Goal: Information Seeking & Learning: Learn about a topic

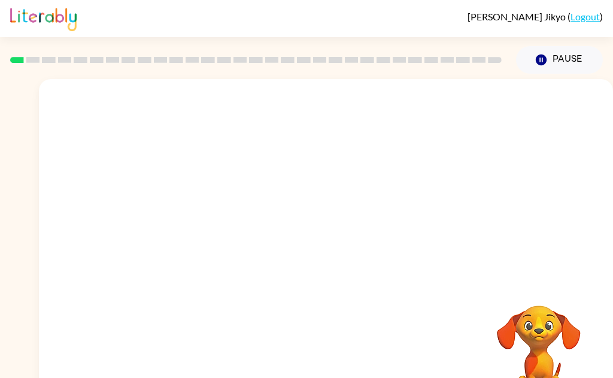
click at [596, 361] on video "Your browser must support playing .mp4 files to use Literably. Please try using…" at bounding box center [539, 347] width 120 height 120
click at [287, 215] on video "Your browser must support playing .mp4 files to use Literably. Please try using…" at bounding box center [326, 179] width 574 height 201
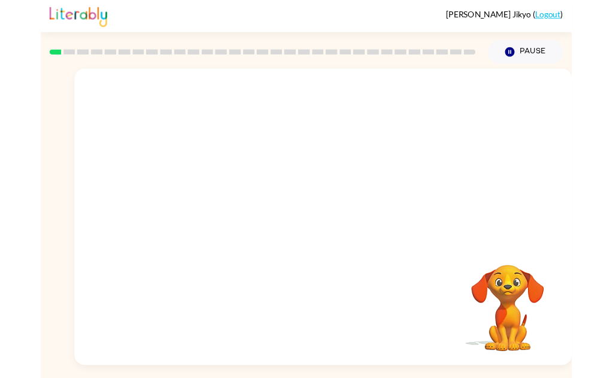
scroll to position [9, 0]
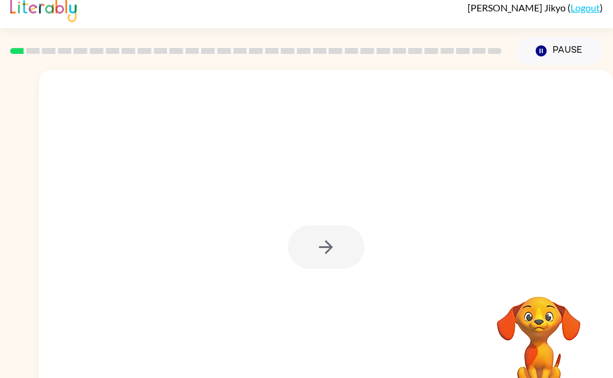
click at [529, 373] on video "Your browser must support playing .mp4 files to use Literably. Please try using…" at bounding box center [539, 338] width 120 height 120
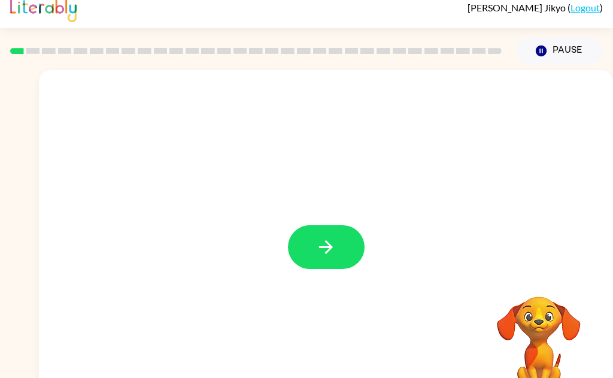
click at [337, 256] on button "button" at bounding box center [326, 247] width 77 height 44
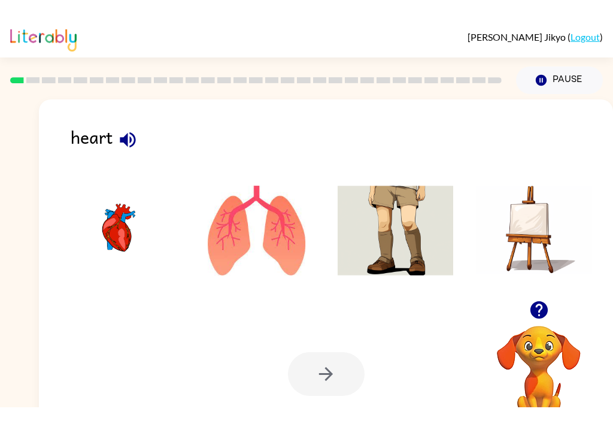
scroll to position [10, 0]
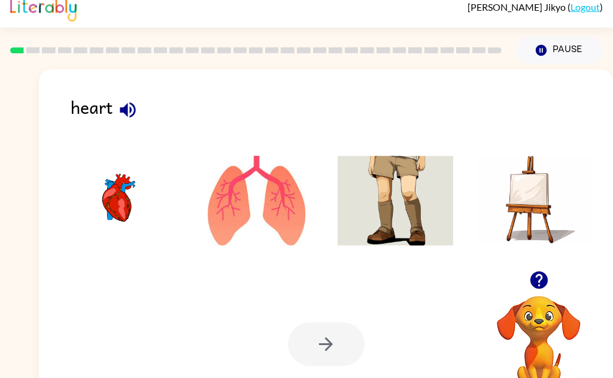
click at [110, 213] on img at bounding box center [118, 201] width 116 height 90
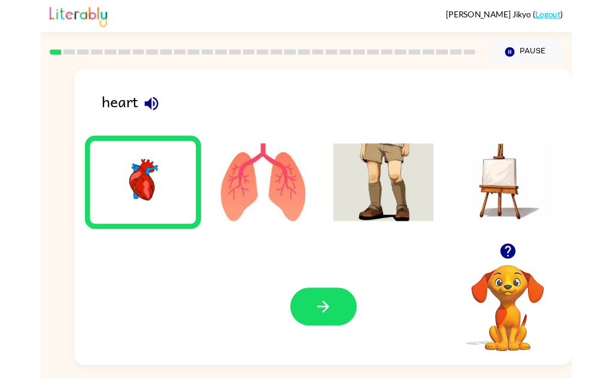
scroll to position [22, 0]
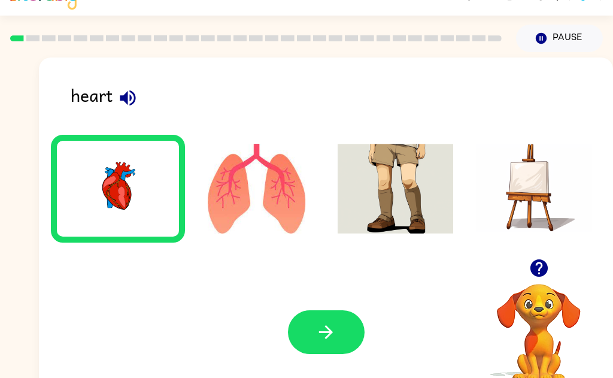
click at [335, 353] on button "button" at bounding box center [326, 332] width 77 height 44
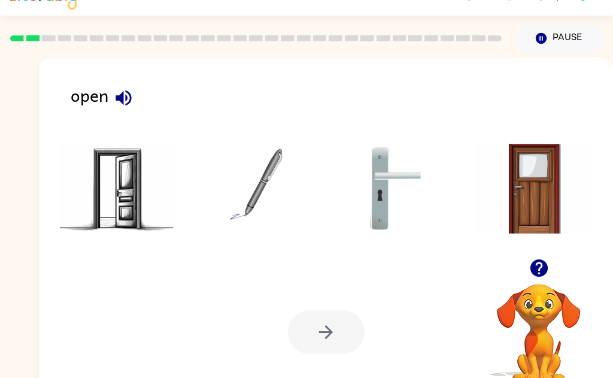
click at [113, 199] on img at bounding box center [118, 189] width 116 height 90
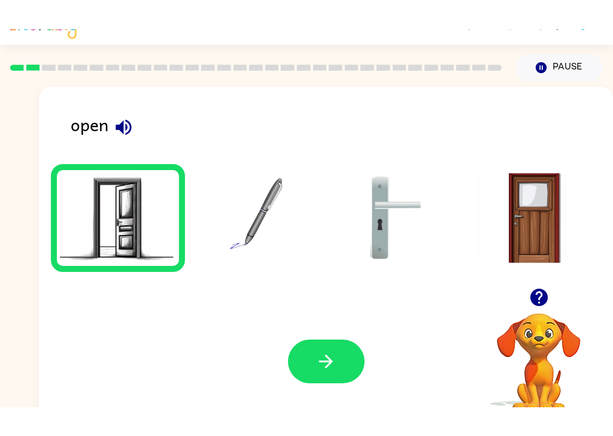
scroll to position [25, 0]
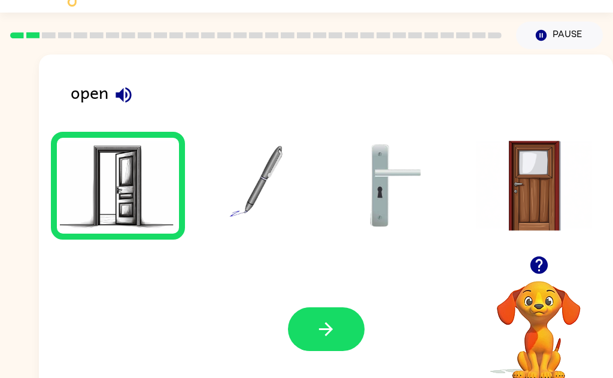
click at [349, 341] on button "button" at bounding box center [326, 329] width 77 height 44
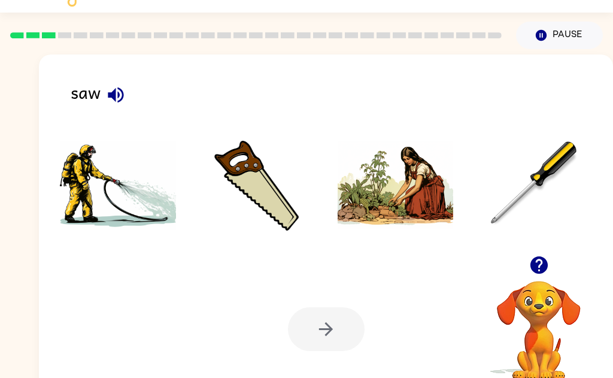
click at [145, 208] on img at bounding box center [118, 186] width 116 height 90
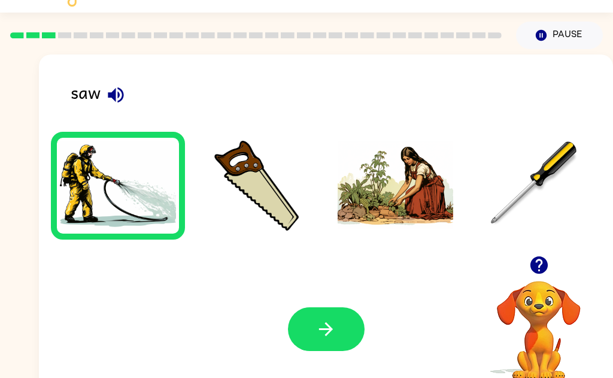
click at [347, 350] on button "button" at bounding box center [326, 329] width 77 height 44
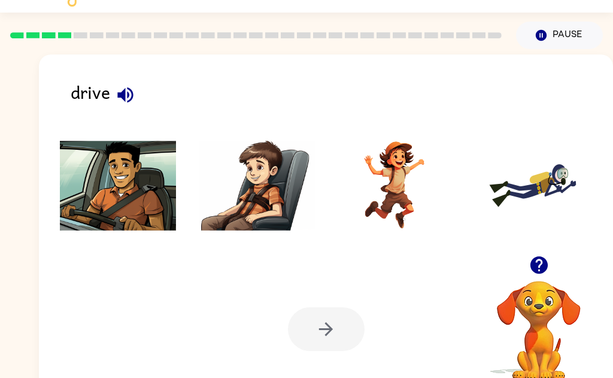
click at [116, 194] on img at bounding box center [118, 186] width 116 height 90
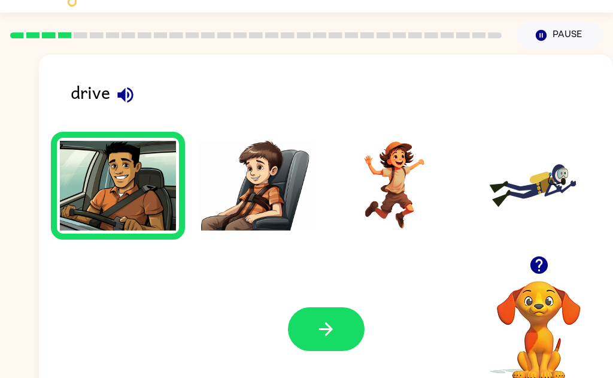
click at [343, 350] on button "button" at bounding box center [326, 329] width 77 height 44
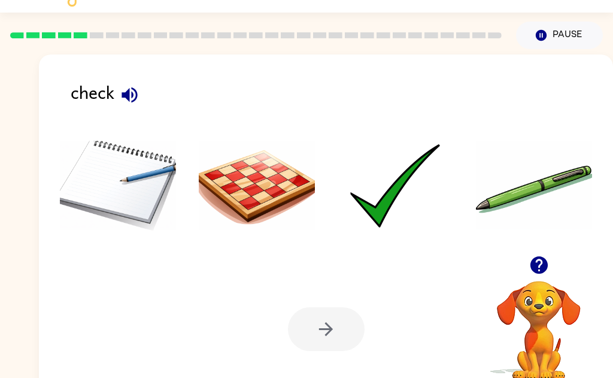
click at [392, 201] on img at bounding box center [396, 186] width 116 height 90
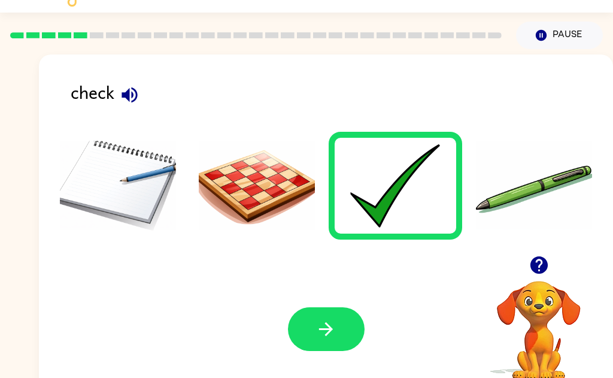
click at [391, 195] on img at bounding box center [396, 186] width 116 height 90
click at [330, 340] on button "button" at bounding box center [326, 329] width 77 height 44
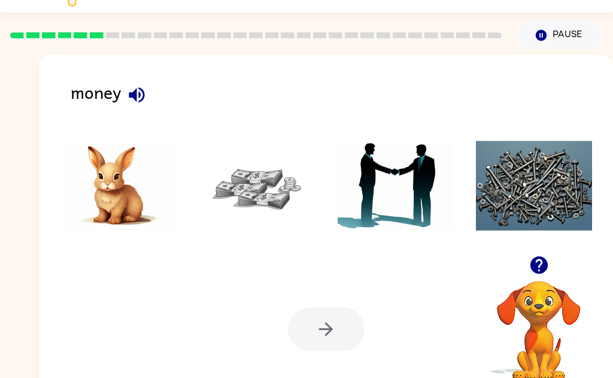
click at [258, 178] on img at bounding box center [257, 186] width 116 height 90
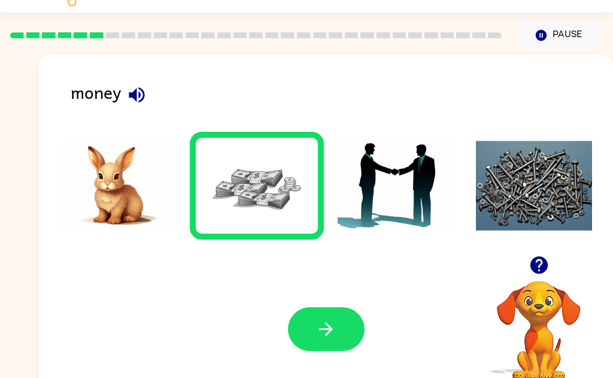
click at [302, 346] on button "button" at bounding box center [326, 329] width 77 height 44
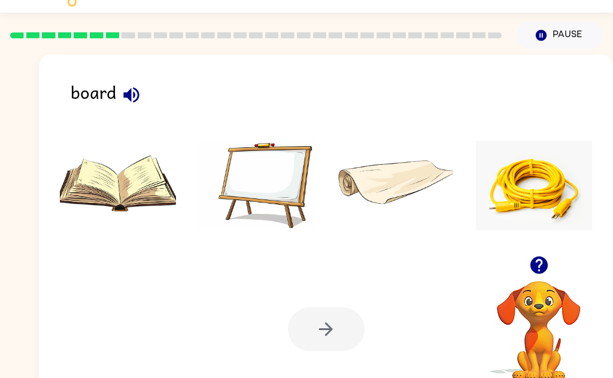
click at [272, 181] on img at bounding box center [257, 186] width 116 height 90
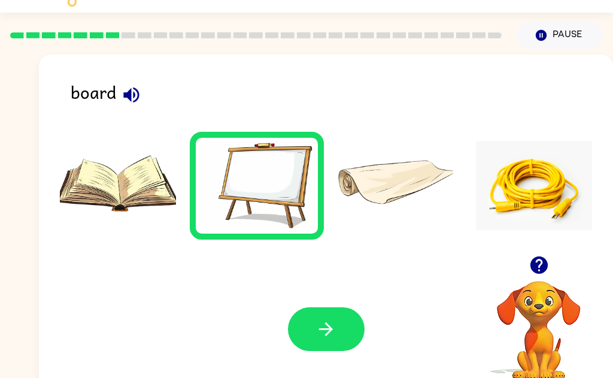
click at [329, 328] on icon "button" at bounding box center [326, 329] width 14 height 14
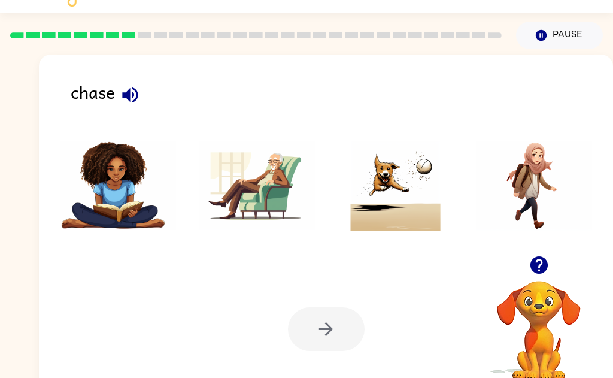
click at [414, 212] on img at bounding box center [396, 186] width 116 height 90
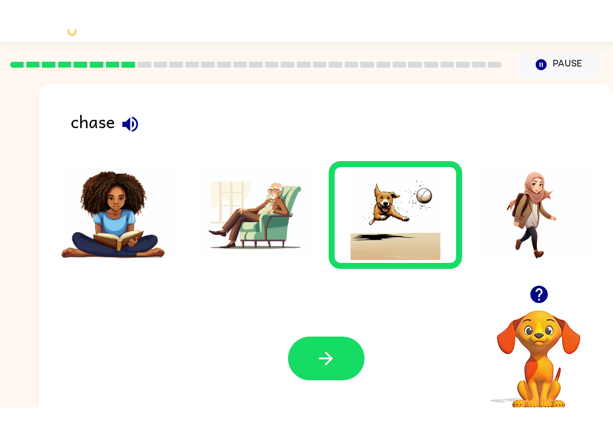
scroll to position [23, 0]
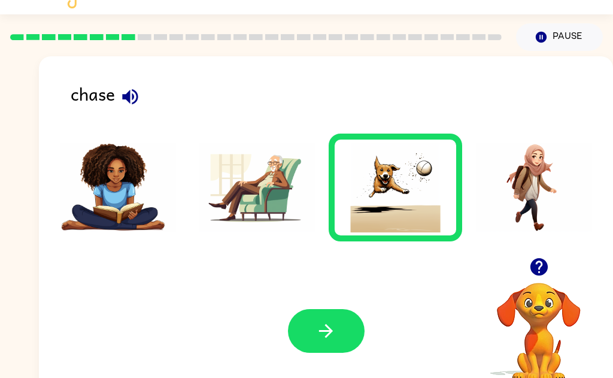
click at [339, 325] on button "button" at bounding box center [326, 331] width 77 height 44
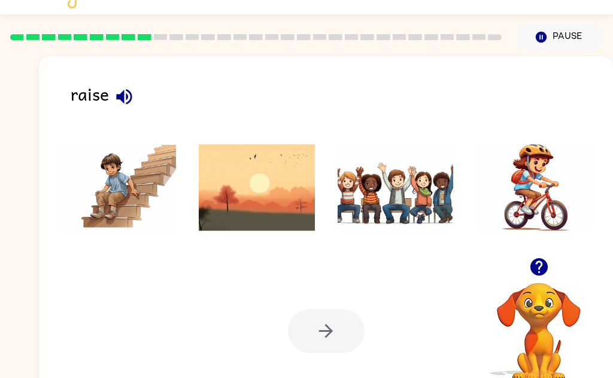
click at [413, 204] on img at bounding box center [396, 188] width 116 height 90
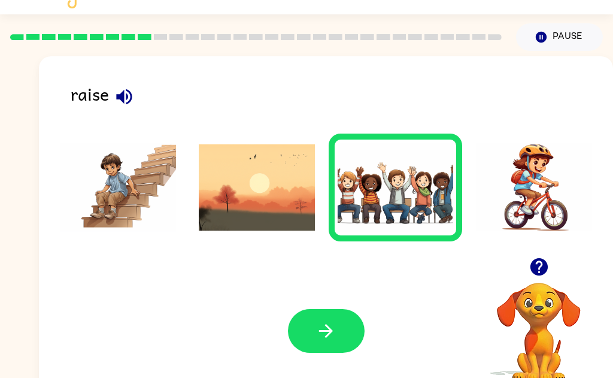
click at [338, 326] on button "button" at bounding box center [326, 331] width 77 height 44
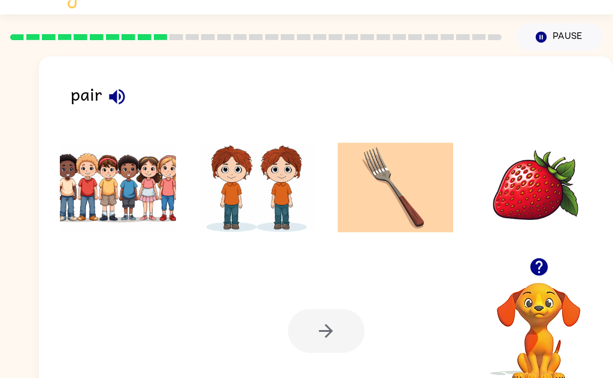
click at [292, 193] on img at bounding box center [257, 188] width 116 height 90
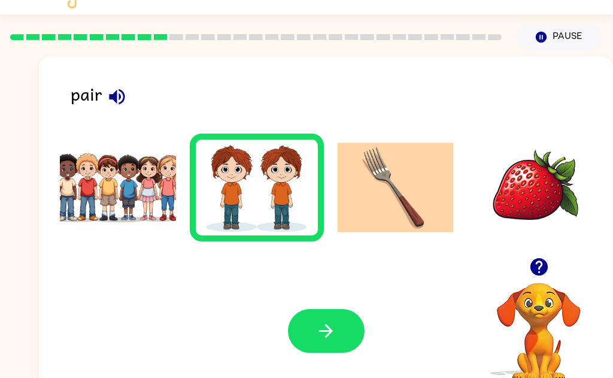
click at [327, 343] on button "button" at bounding box center [326, 331] width 77 height 44
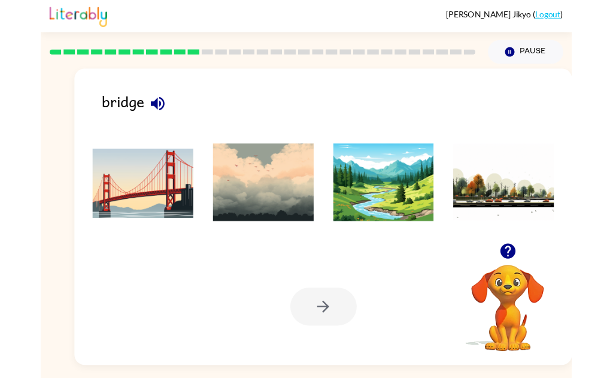
scroll to position [24, 0]
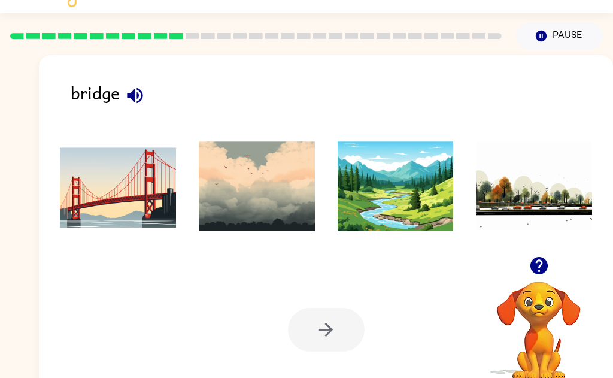
click at [148, 198] on img at bounding box center [118, 186] width 116 height 90
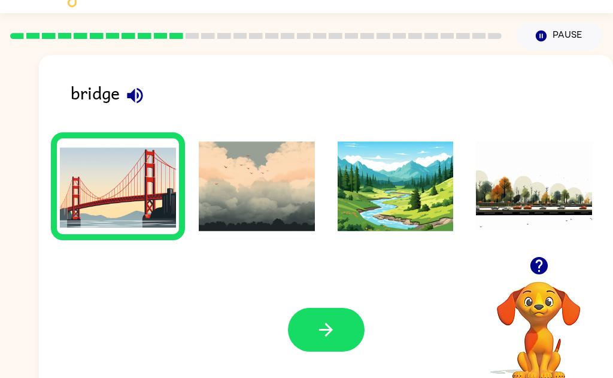
click at [342, 347] on button "button" at bounding box center [326, 330] width 77 height 44
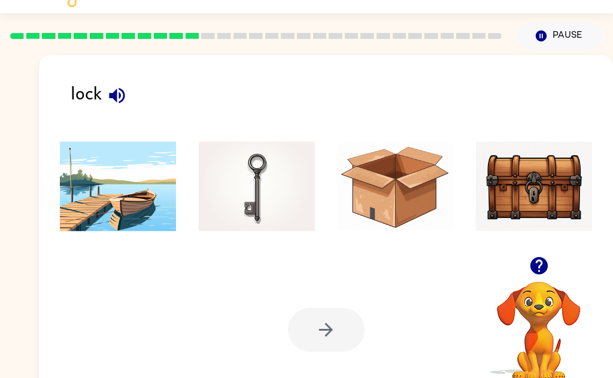
click at [274, 210] on img at bounding box center [257, 186] width 116 height 90
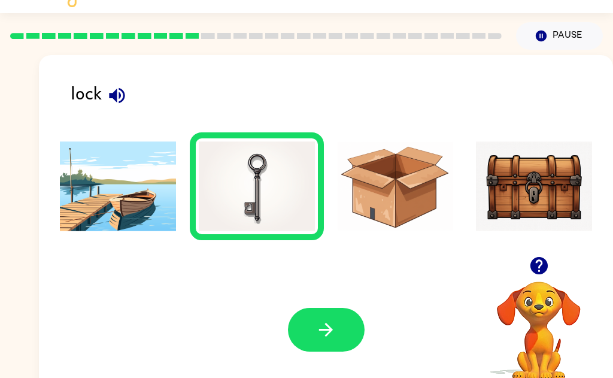
click at [327, 326] on icon "button" at bounding box center [326, 329] width 21 height 21
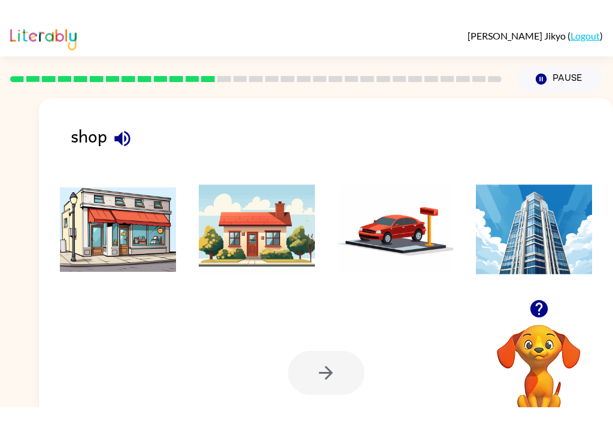
scroll to position [5, 0]
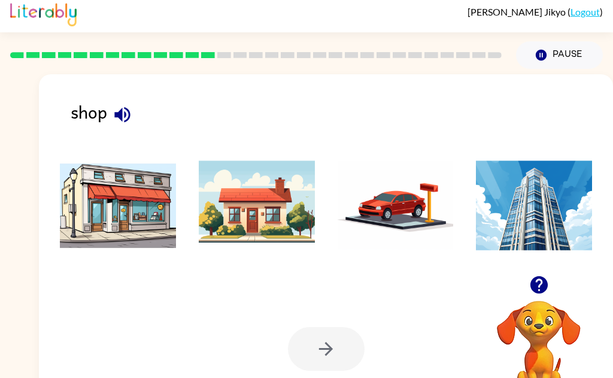
click at [143, 219] on img at bounding box center [118, 206] width 116 height 90
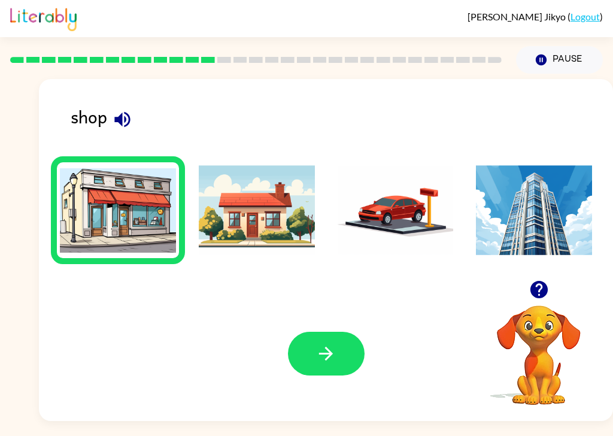
scroll to position [8, 0]
click at [326, 343] on icon "button" at bounding box center [326, 353] width 21 height 21
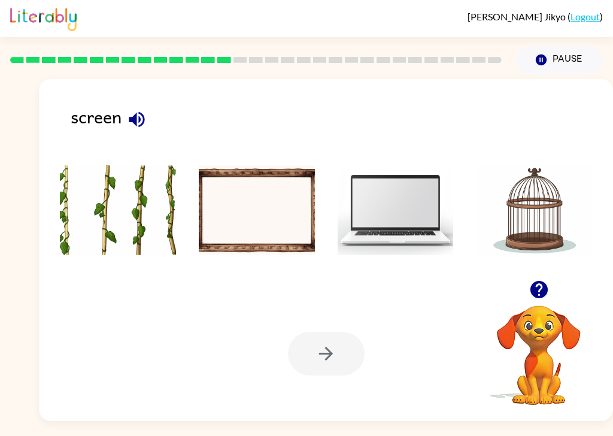
click at [255, 206] on img at bounding box center [257, 210] width 116 height 90
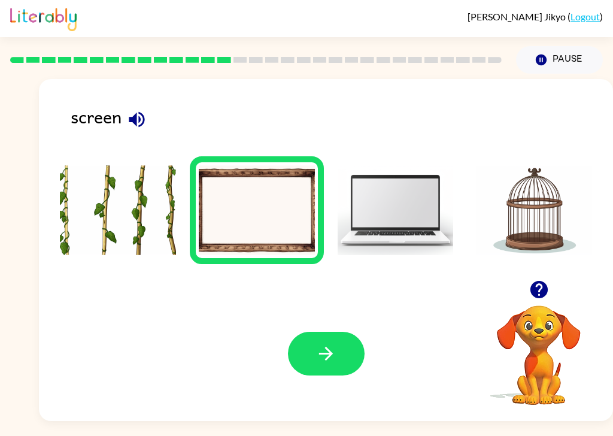
click at [326, 358] on icon "button" at bounding box center [326, 353] width 21 height 21
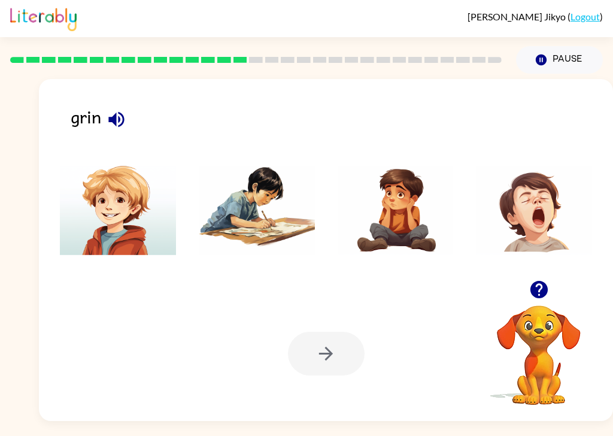
click at [540, 211] on img at bounding box center [534, 210] width 116 height 90
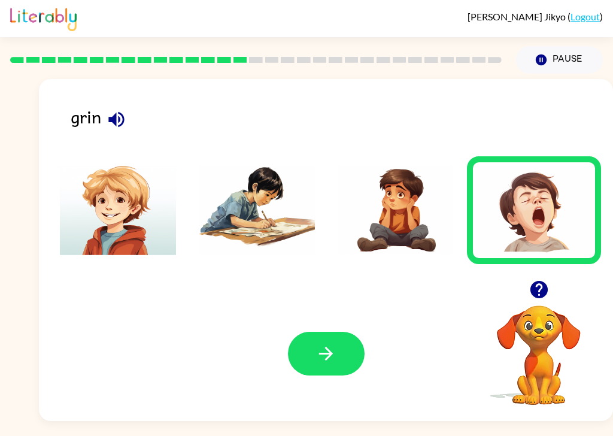
click at [351, 347] on button "button" at bounding box center [326, 354] width 77 height 44
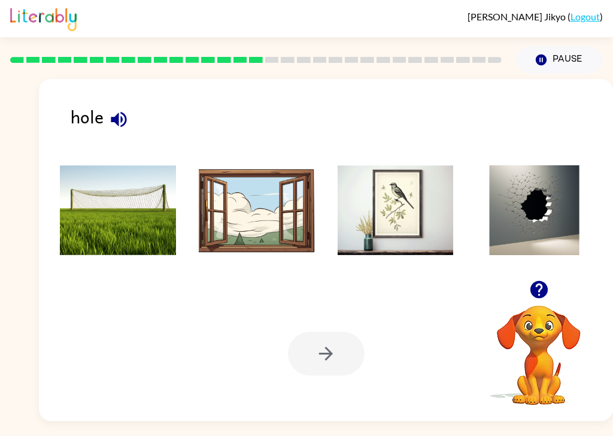
click at [541, 206] on img at bounding box center [534, 210] width 116 height 90
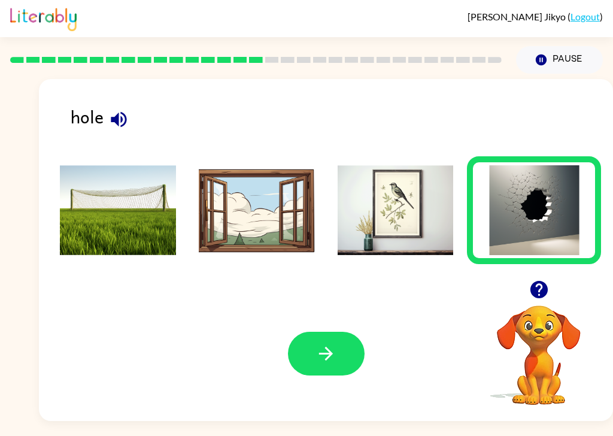
click at [337, 366] on button "button" at bounding box center [326, 354] width 77 height 44
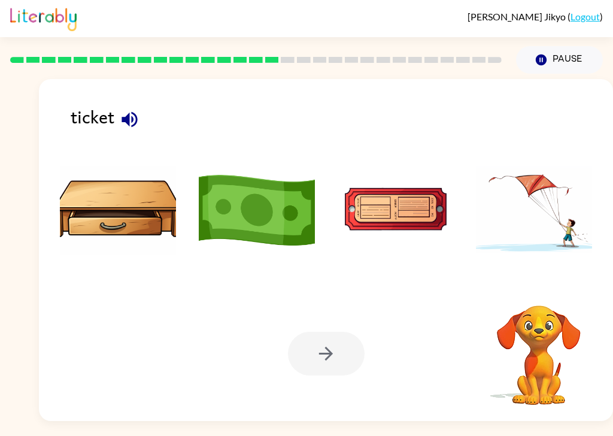
scroll to position [10, 0]
click at [282, 224] on img at bounding box center [257, 210] width 116 height 90
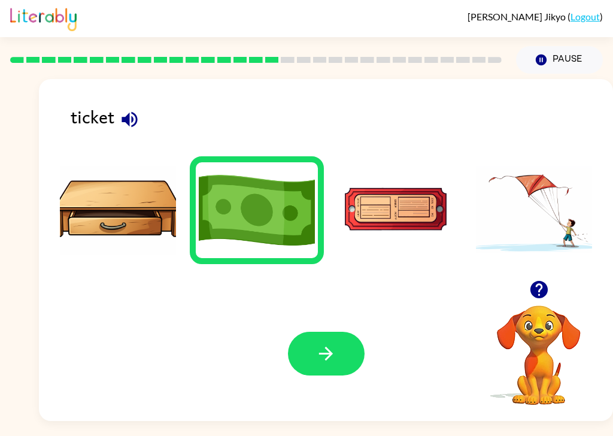
click at [331, 355] on icon "button" at bounding box center [326, 353] width 21 height 21
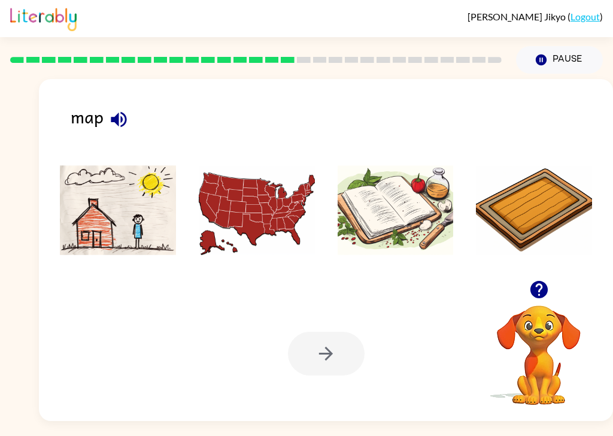
click at [259, 222] on img at bounding box center [257, 210] width 116 height 90
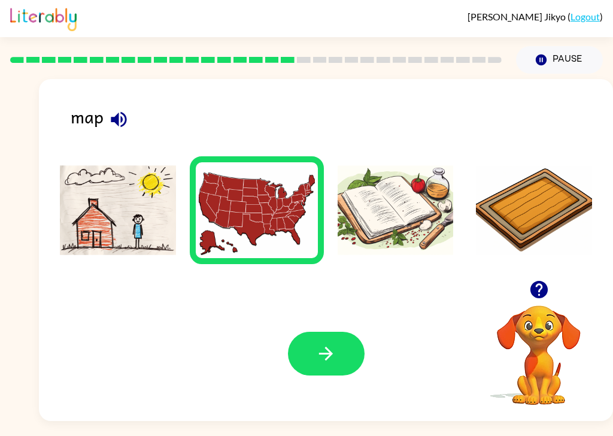
click at [317, 365] on button "button" at bounding box center [326, 354] width 77 height 44
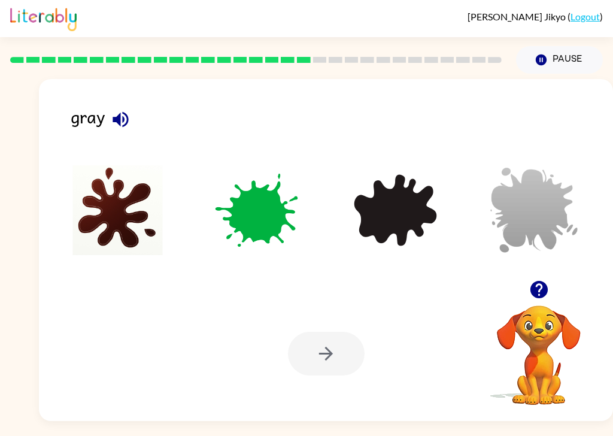
click at [553, 213] on img at bounding box center [534, 210] width 116 height 90
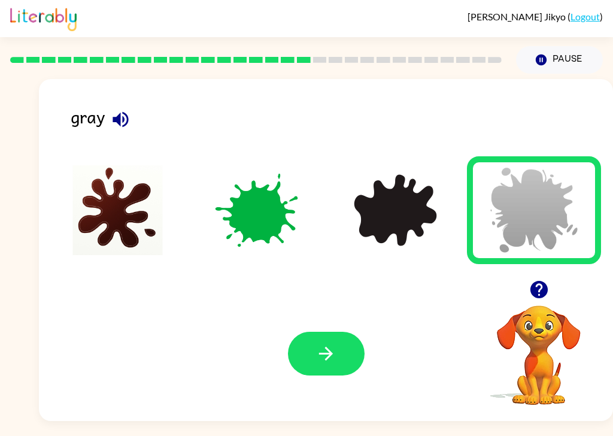
click at [312, 341] on button "button" at bounding box center [326, 354] width 77 height 44
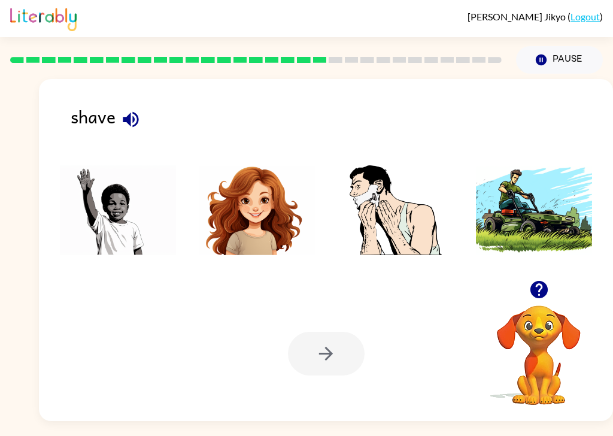
click at [550, 213] on img at bounding box center [534, 210] width 116 height 90
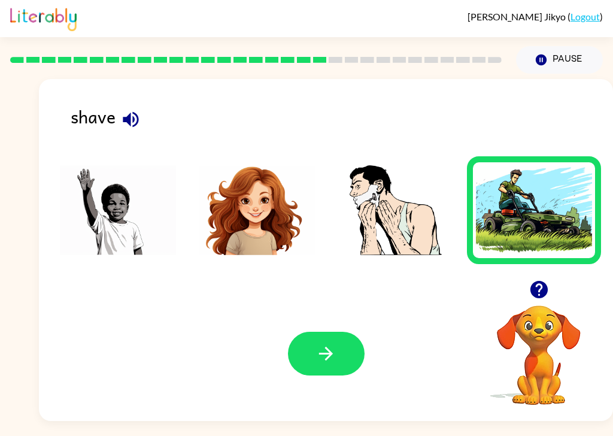
scroll to position [14, 0]
click at [407, 224] on img at bounding box center [396, 210] width 116 height 90
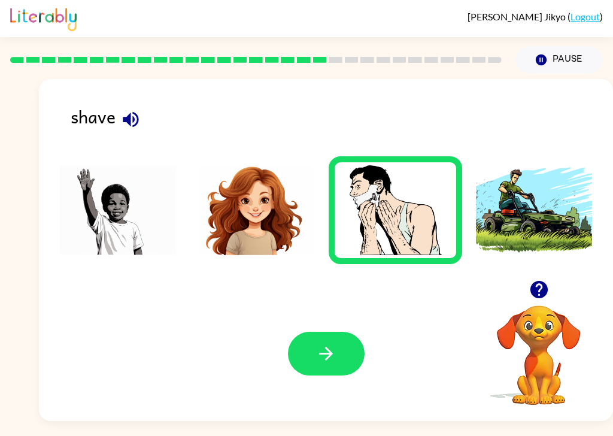
click at [328, 362] on button "button" at bounding box center [326, 354] width 77 height 44
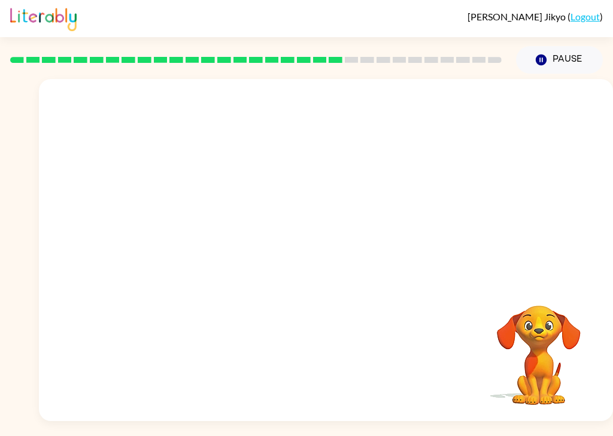
scroll to position [29, 0]
click at [251, 222] on video "Your browser must support playing .mp4 files to use Literably. Please try using…" at bounding box center [326, 179] width 574 height 201
click at [225, 79] on video "Your browser must support playing .mp4 files to use Literably. Please try using…" at bounding box center [326, 179] width 574 height 201
click at [234, 79] on video "Your browser must support playing .mp4 files to use Literably. Please try using…" at bounding box center [326, 179] width 574 height 201
click at [336, 246] on icon "button" at bounding box center [326, 256] width 21 height 21
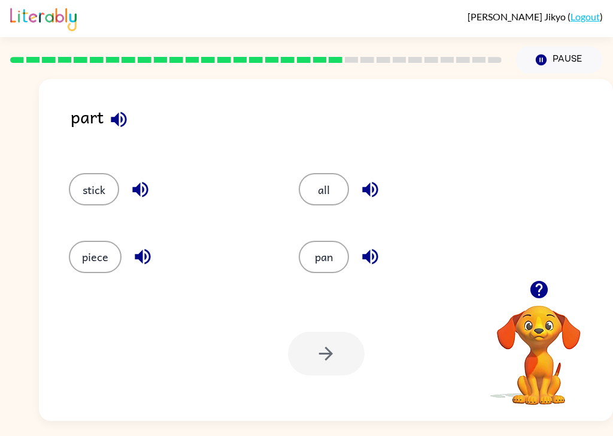
click at [122, 111] on icon "button" at bounding box center [119, 119] width 16 height 16
click at [114, 111] on icon "button" at bounding box center [119, 119] width 16 height 16
click at [121, 111] on icon "button" at bounding box center [119, 119] width 16 height 16
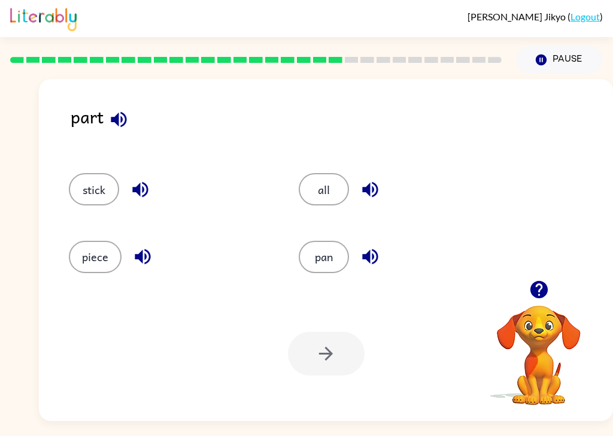
click at [115, 111] on icon "button" at bounding box center [119, 119] width 16 height 16
click at [107, 241] on button "piece" at bounding box center [95, 257] width 53 height 32
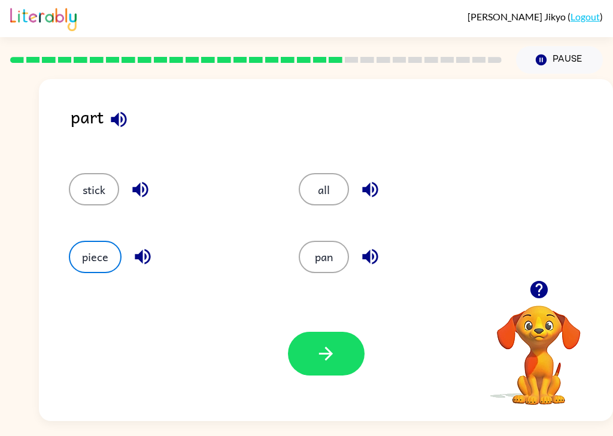
click at [340, 338] on button "button" at bounding box center [326, 354] width 77 height 44
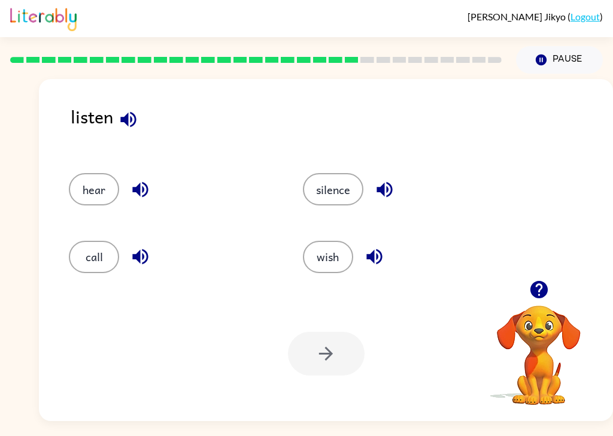
click at [102, 173] on button "hear" at bounding box center [94, 189] width 50 height 32
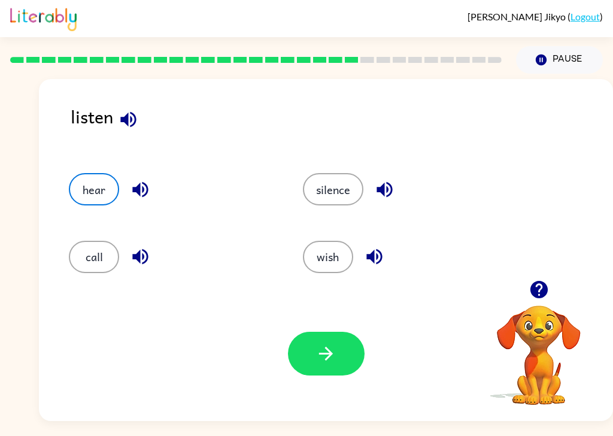
click at [339, 345] on button "button" at bounding box center [326, 354] width 77 height 44
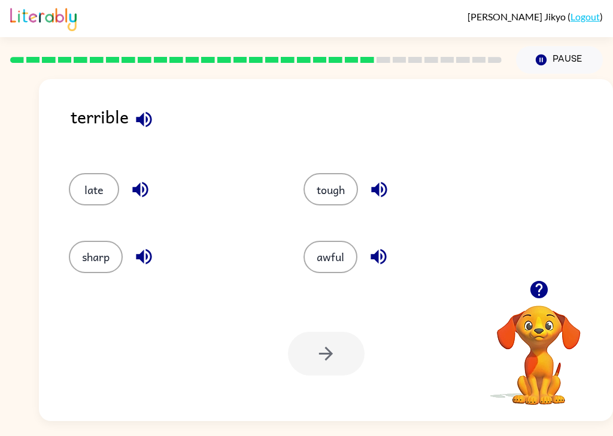
click at [365, 249] on div "awful" at bounding box center [407, 257] width 207 height 32
click at [344, 244] on button "awful" at bounding box center [331, 257] width 54 height 32
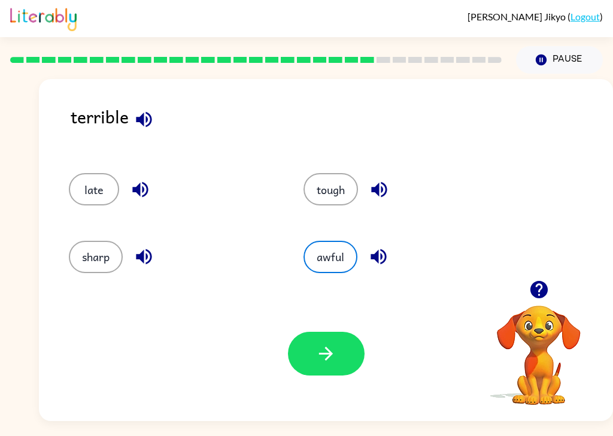
click at [350, 347] on button "button" at bounding box center [326, 354] width 77 height 44
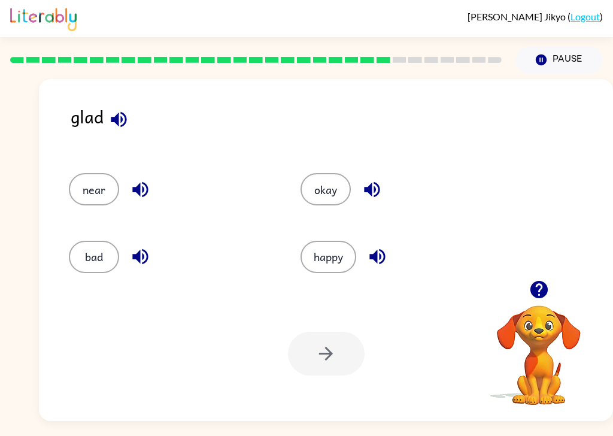
scroll to position [25, 0]
click at [343, 241] on button "happy" at bounding box center [329, 257] width 56 height 32
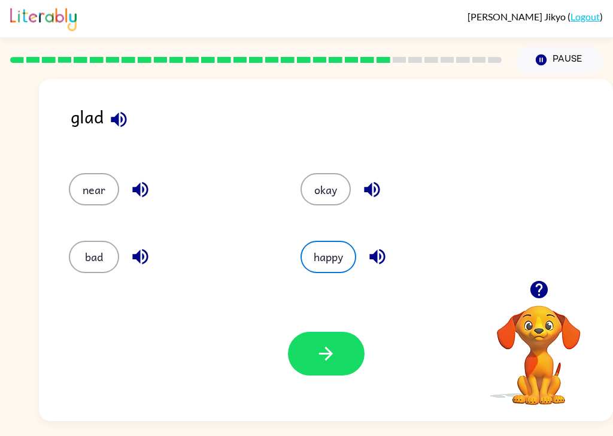
click at [341, 339] on button "button" at bounding box center [326, 354] width 77 height 44
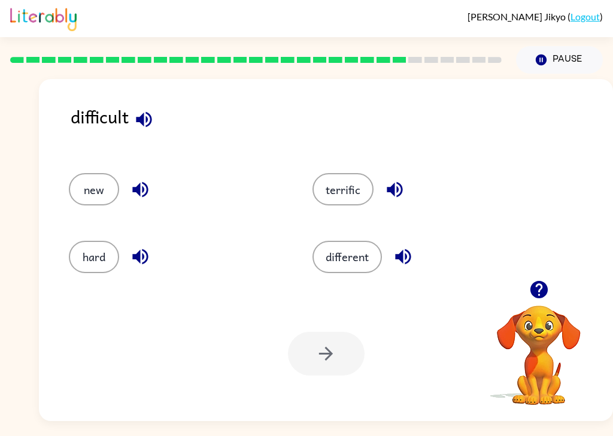
scroll to position [29, 0]
click at [349, 173] on button "terrific" at bounding box center [343, 189] width 61 height 32
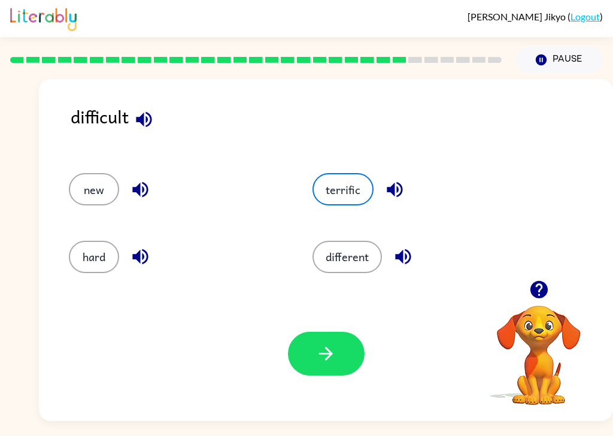
click at [340, 332] on button "button" at bounding box center [326, 354] width 77 height 44
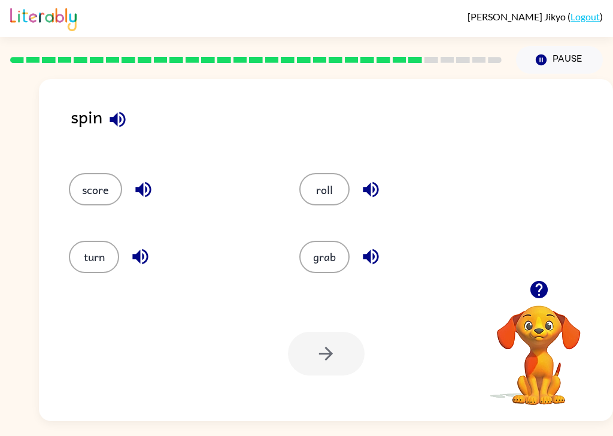
click at [333, 241] on button "grab" at bounding box center [324, 257] width 50 height 32
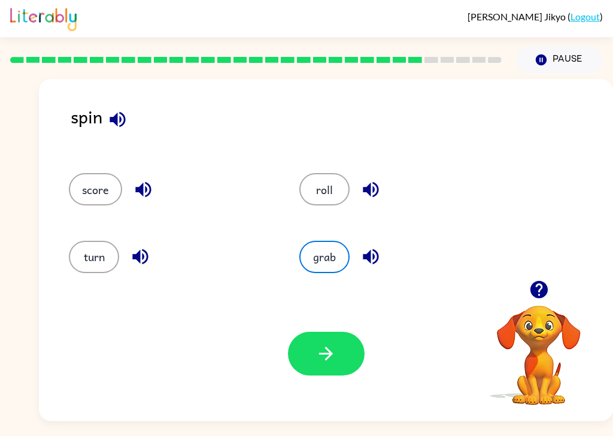
click at [343, 335] on button "button" at bounding box center [326, 354] width 77 height 44
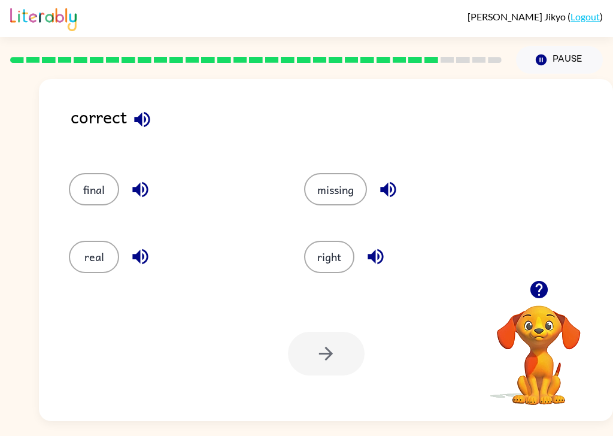
click at [104, 173] on button "final" at bounding box center [94, 189] width 50 height 32
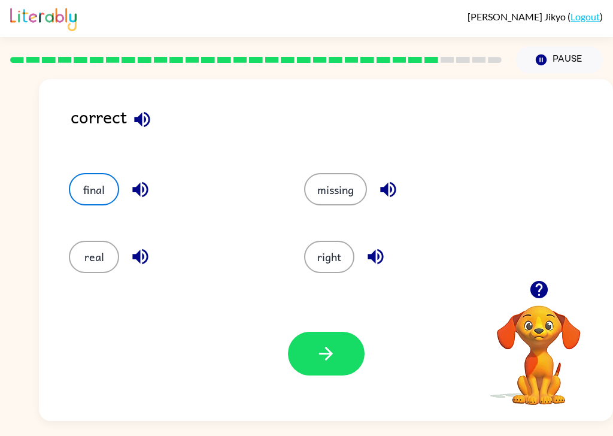
click at [356, 338] on button "button" at bounding box center [326, 354] width 77 height 44
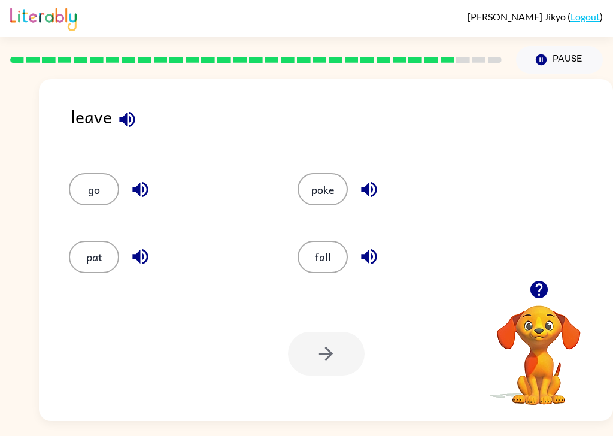
click at [325, 173] on button "poke" at bounding box center [323, 189] width 50 height 32
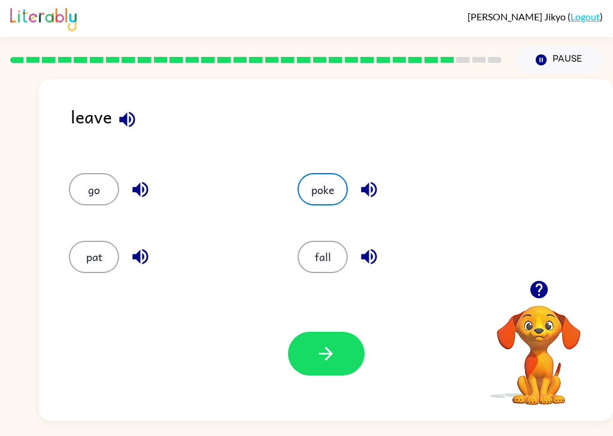
click at [351, 332] on button "button" at bounding box center [326, 354] width 77 height 44
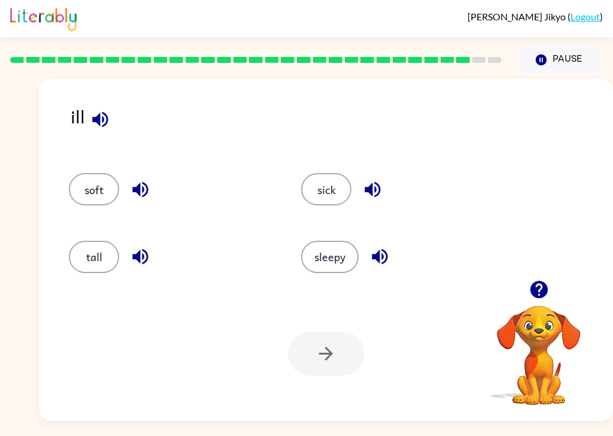
click at [335, 173] on button "sick" at bounding box center [326, 189] width 50 height 32
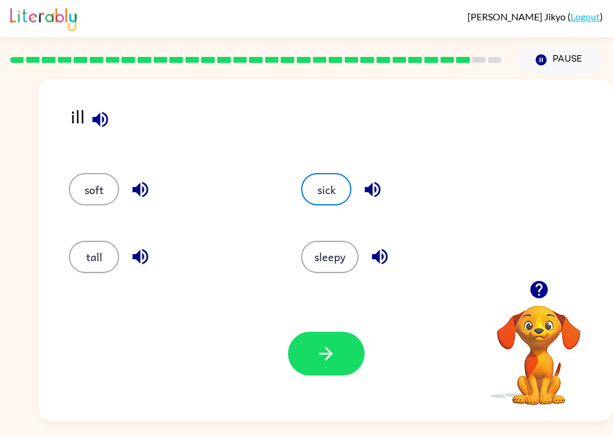
scroll to position [21, 0]
click at [361, 332] on button "button" at bounding box center [326, 354] width 77 height 44
click at [353, 340] on div at bounding box center [326, 354] width 77 height 44
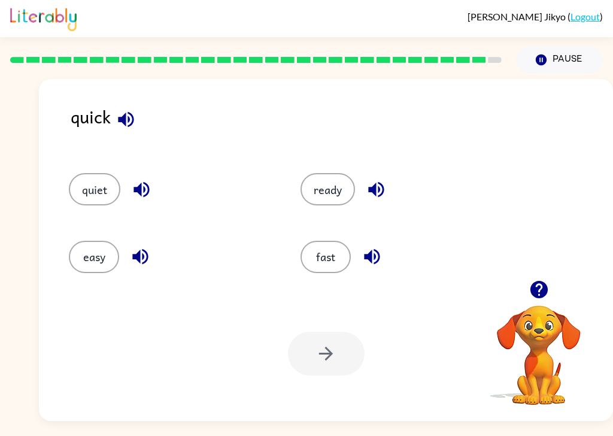
click at [322, 245] on button "fast" at bounding box center [326, 257] width 50 height 32
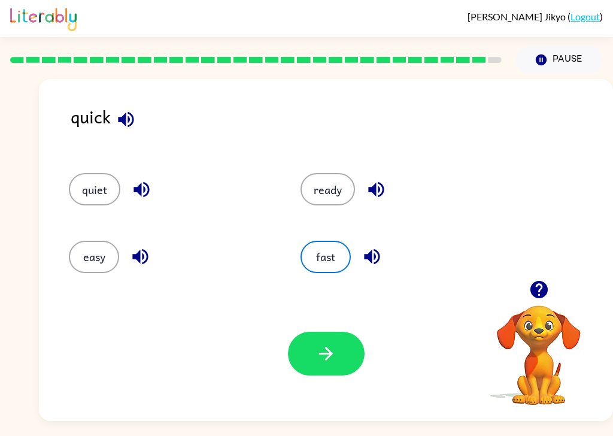
click at [330, 347] on icon "button" at bounding box center [326, 354] width 14 height 14
